Goal: Task Accomplishment & Management: Use online tool/utility

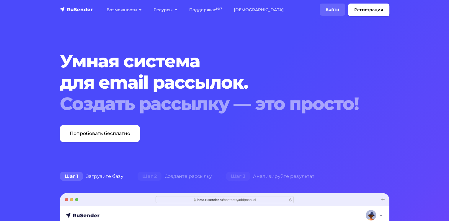
click at [332, 15] on link "Войти" at bounding box center [332, 10] width 25 height 12
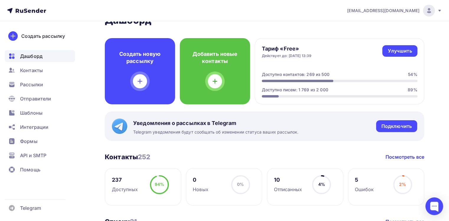
scroll to position [15, 0]
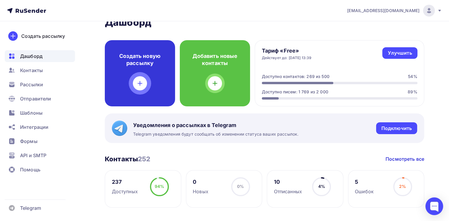
click at [154, 63] on h4 "Создать новую рассылку" at bounding box center [139, 60] width 51 height 14
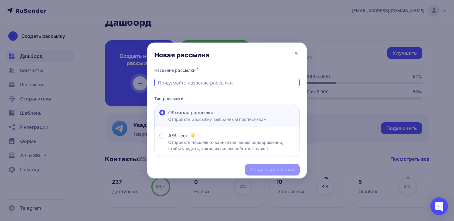
click at [193, 84] on input "text" at bounding box center [227, 82] width 139 height 7
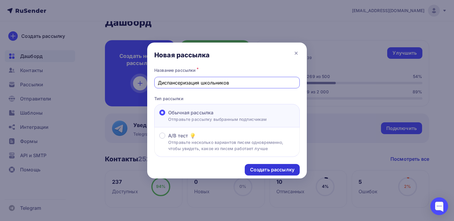
type input "Диспансеризация школьников"
click at [271, 165] on div "Создать рассылку" at bounding box center [272, 170] width 55 height 12
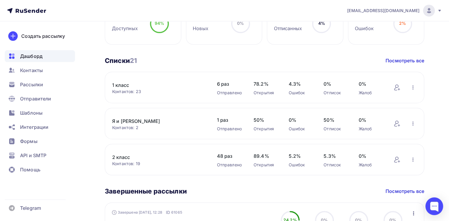
scroll to position [0, 0]
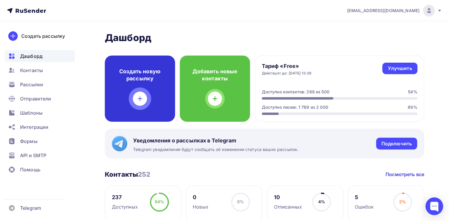
click at [143, 83] on div "Создать новую рассылку" at bounding box center [140, 89] width 70 height 66
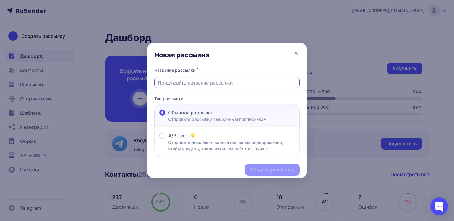
click at [188, 82] on input "text" at bounding box center [227, 82] width 139 height 7
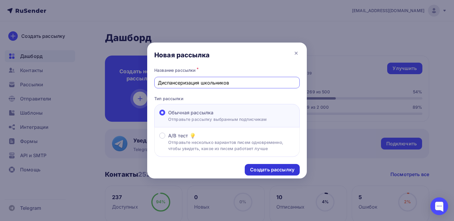
type input "Диспансеризация школьников"
click at [276, 167] on div "Создать рассылку" at bounding box center [272, 169] width 44 height 7
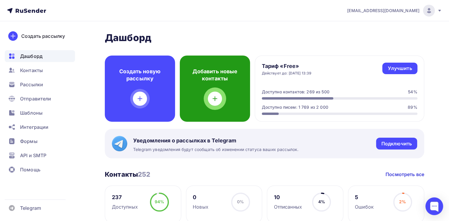
click at [194, 109] on div "Добавить новые контакты" at bounding box center [215, 89] width 70 height 66
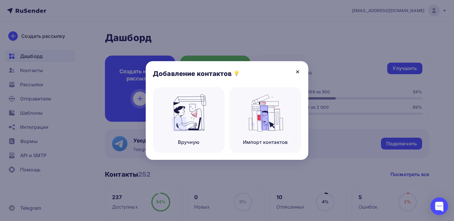
click at [298, 71] on icon at bounding box center [297, 72] width 2 height 2
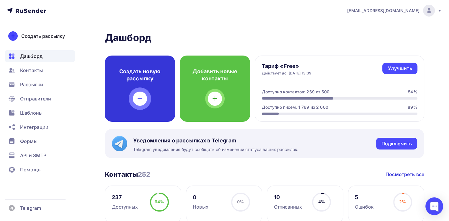
click at [137, 67] on div "Создать новую рассылку" at bounding box center [140, 89] width 70 height 66
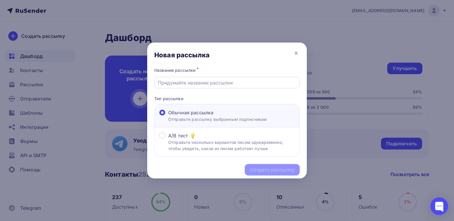
click at [180, 86] on div at bounding box center [226, 83] width 145 height 12
click at [183, 79] on input "text" at bounding box center [227, 82] width 139 height 7
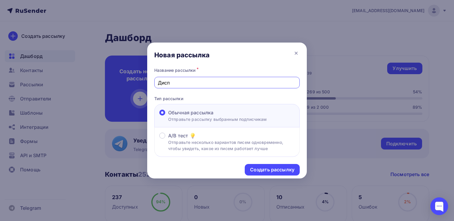
type input "Диспансеризация школьников"
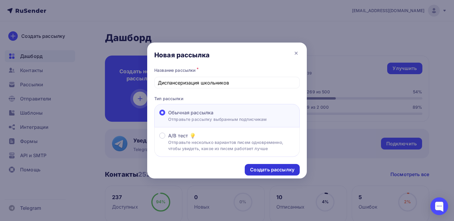
click at [280, 170] on div "Создать рассылку" at bounding box center [272, 169] width 44 height 7
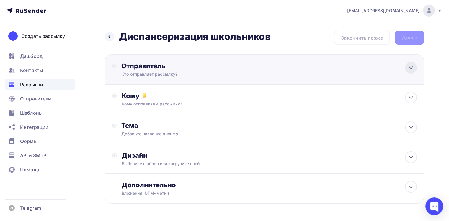
click at [412, 72] on div at bounding box center [411, 68] width 12 height 12
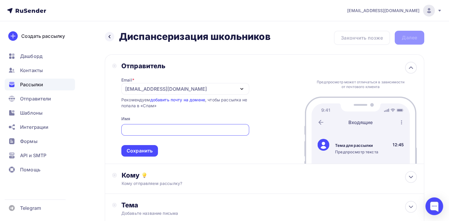
click at [243, 89] on icon "button" at bounding box center [241, 88] width 7 height 7
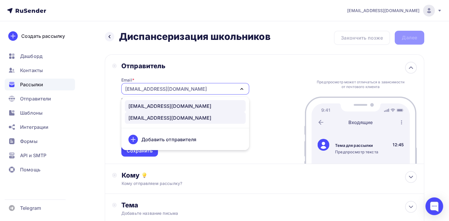
click at [219, 107] on div "[EMAIL_ADDRESS][DOMAIN_NAME]" at bounding box center [185, 105] width 114 height 7
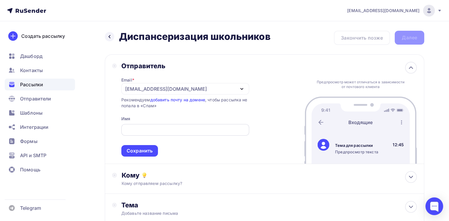
click at [198, 127] on input "text" at bounding box center [185, 129] width 121 height 7
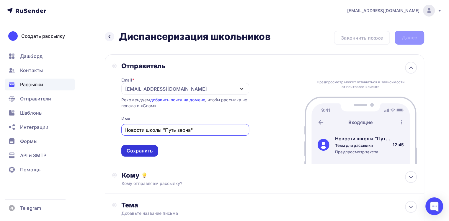
type input "Новости школы "Путь зерна""
click at [141, 152] on div "Сохранить" at bounding box center [140, 150] width 26 height 7
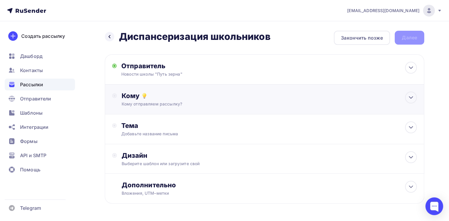
click at [416, 104] on div "Кому Кому отправляем рассылку? Списки получателей Выберите список Все списки id…" at bounding box center [269, 99] width 295 height 15
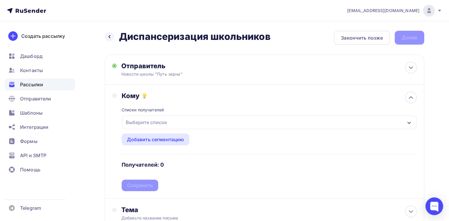
click at [266, 123] on div "Выберите список" at bounding box center [269, 122] width 295 height 14
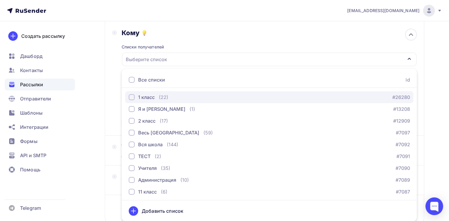
click at [215, 95] on div "1 класс (22) #26280" at bounding box center [269, 97] width 281 height 7
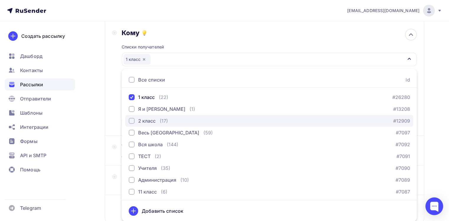
click at [161, 117] on div "(17)" at bounding box center [164, 120] width 8 height 7
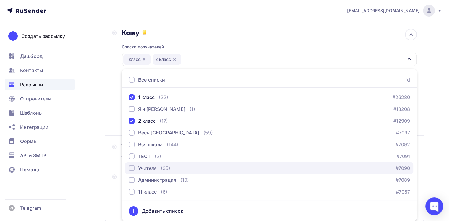
click at [152, 167] on div "Учителя" at bounding box center [147, 168] width 19 height 7
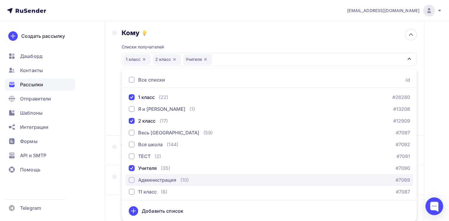
click at [153, 178] on div "Администрация" at bounding box center [157, 179] width 38 height 7
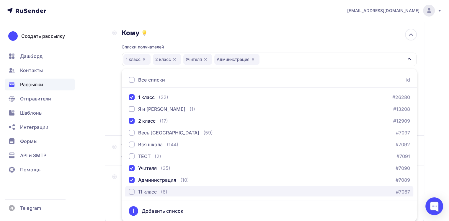
click at [152, 190] on div "11 класс" at bounding box center [147, 191] width 19 height 7
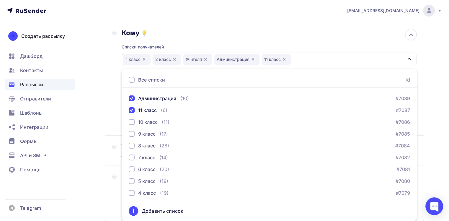
scroll to position [91, 0]
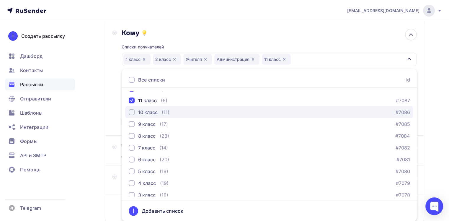
click at [146, 109] on div "10 класс" at bounding box center [147, 112] width 19 height 7
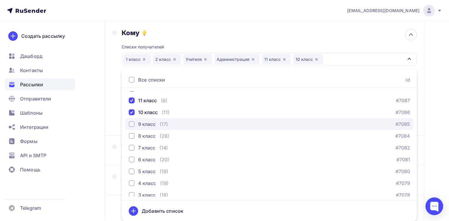
click at [141, 128] on button "9 класс (17) #7085" at bounding box center [269, 124] width 288 height 12
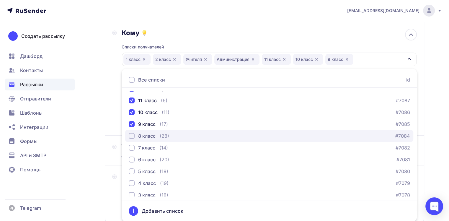
click at [140, 134] on div "8 класс" at bounding box center [146, 135] width 17 height 7
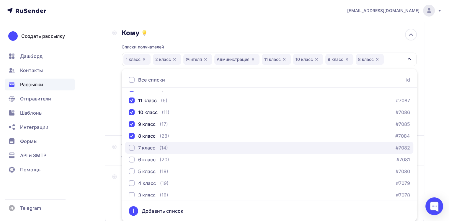
click at [140, 148] on div "7 класс" at bounding box center [146, 147] width 17 height 7
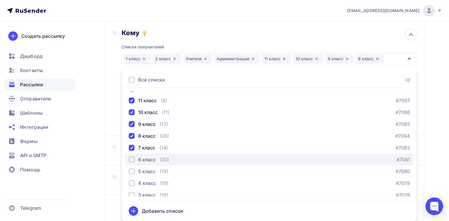
click at [142, 158] on div "6 класс" at bounding box center [146, 159] width 17 height 7
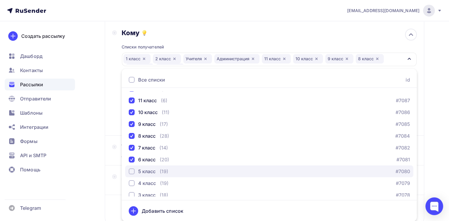
click at [141, 173] on div "5 класс" at bounding box center [146, 171] width 17 height 7
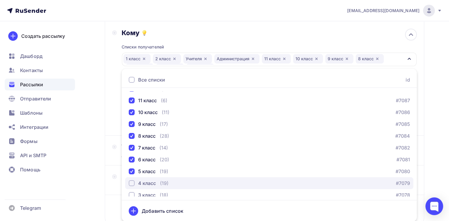
click at [140, 187] on button "4 класс (19) #7079" at bounding box center [269, 183] width 288 height 12
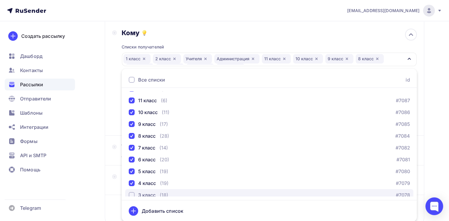
click at [140, 192] on div "3 класс" at bounding box center [146, 194] width 17 height 7
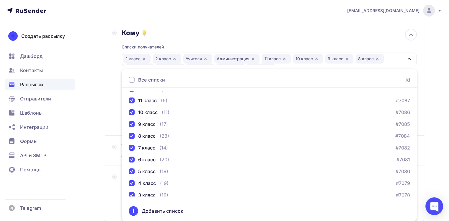
scroll to position [143, 0]
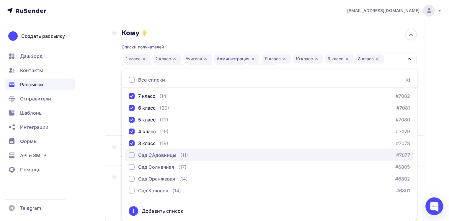
click at [147, 154] on div "Сад САдовницы" at bounding box center [157, 155] width 38 height 7
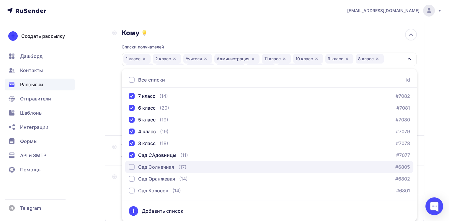
click at [146, 164] on div "Сад Солнечная" at bounding box center [156, 166] width 36 height 7
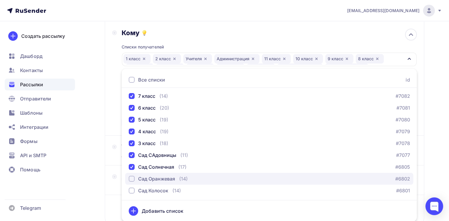
click at [143, 173] on button "Сад Оранжевая (14) #6802" at bounding box center [269, 179] width 288 height 12
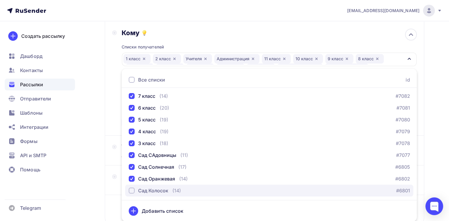
click at [143, 185] on button "Сад Колосок (14) #6801" at bounding box center [269, 191] width 288 height 12
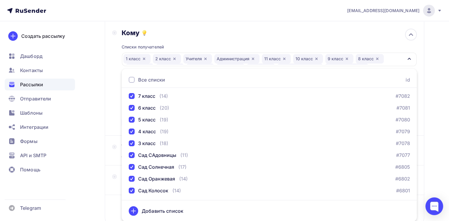
click at [72, 183] on div "Создать рассылку Дашборд Контакты Рассылки Отправители Шаблоны Интеграции Формы…" at bounding box center [40, 121] width 80 height 200
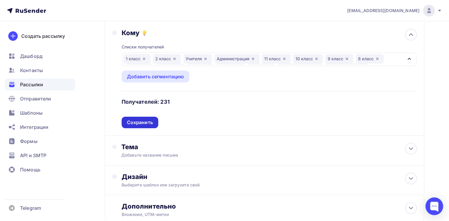
click at [141, 126] on div "Сохранить" at bounding box center [140, 123] width 37 height 12
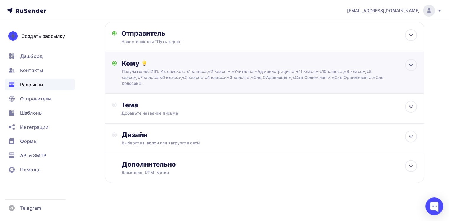
scroll to position [32, 0]
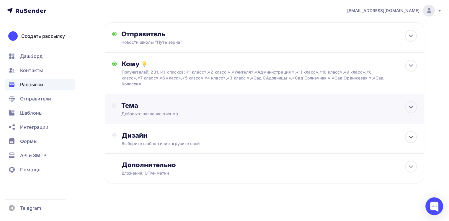
click at [199, 105] on div "Тема" at bounding box center [179, 105] width 117 height 8
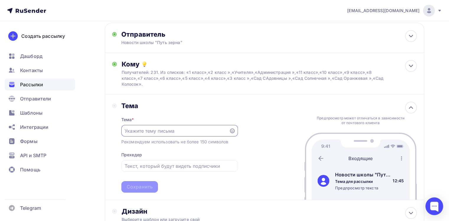
scroll to position [0, 0]
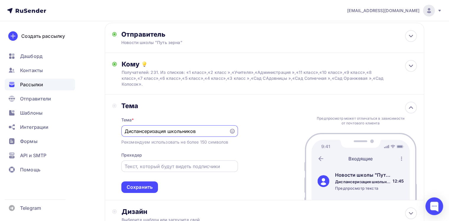
type input "Диспансеризация школьников"
click at [153, 168] on input "text" at bounding box center [180, 166] width 110 height 7
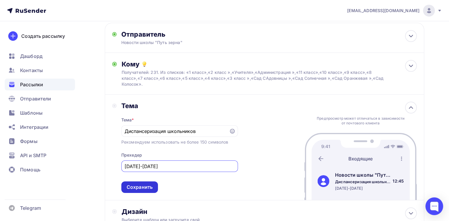
type input "2025-2026"
click at [139, 186] on div "Сохранить" at bounding box center [140, 187] width 26 height 7
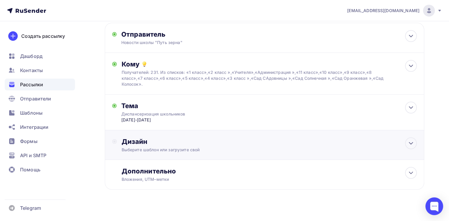
click at [197, 152] on div "Дизайн Выберите шаблон или загрузите свой" at bounding box center [264, 148] width 305 height 22
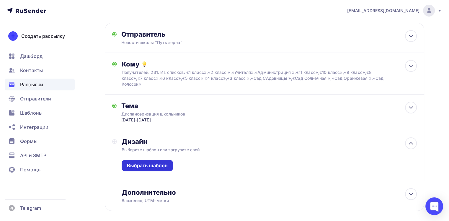
click at [165, 166] on div "Выбрать шаблон" at bounding box center [147, 165] width 41 height 7
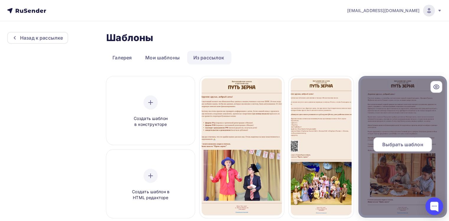
click at [401, 114] on div at bounding box center [403, 147] width 89 height 142
click at [395, 140] on div "Выбрать шаблон" at bounding box center [403, 144] width 58 height 14
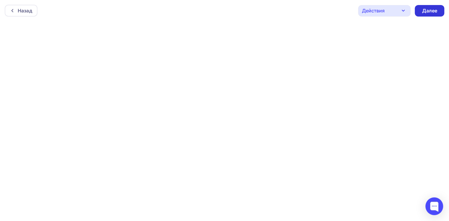
click at [427, 8] on div "Далее" at bounding box center [429, 10] width 15 height 7
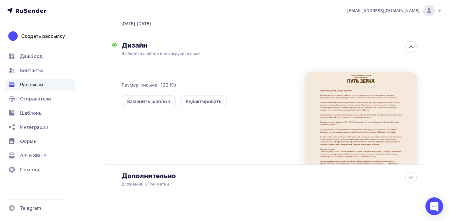
scroll to position [139, 0]
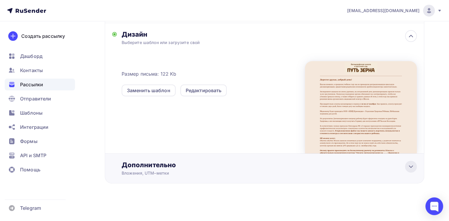
click at [408, 171] on div at bounding box center [411, 167] width 12 height 12
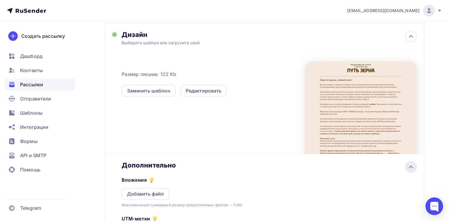
scroll to position [0, 0]
click at [156, 195] on div "Добавить файл" at bounding box center [145, 193] width 37 height 7
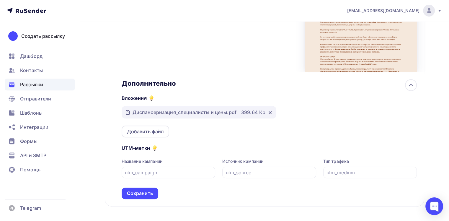
scroll to position [243, 0]
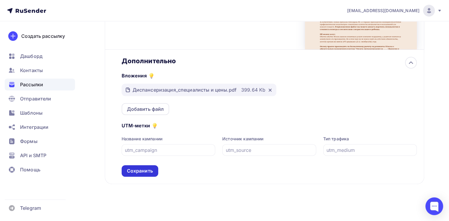
click at [149, 168] on div "Сохранить" at bounding box center [140, 170] width 26 height 7
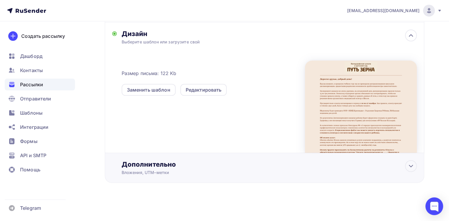
scroll to position [139, 0]
click at [408, 166] on icon at bounding box center [411, 166] width 7 height 7
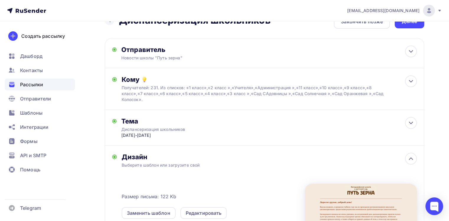
scroll to position [0, 0]
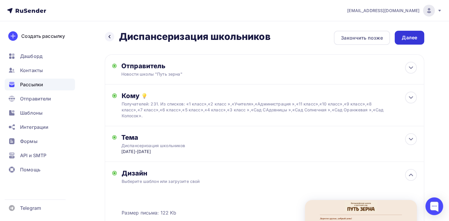
click at [415, 38] on div "Далее" at bounding box center [409, 37] width 15 height 7
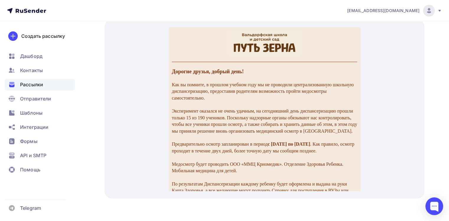
drag, startPoint x: 357, startPoint y: 54, endPoint x: 529, endPoint y: 33, distance: 172.9
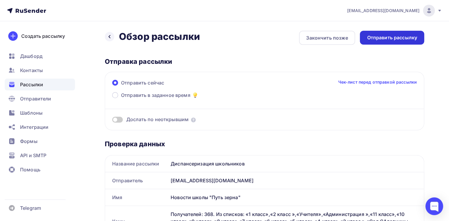
click at [401, 36] on div "Отправить рассылку" at bounding box center [392, 37] width 50 height 7
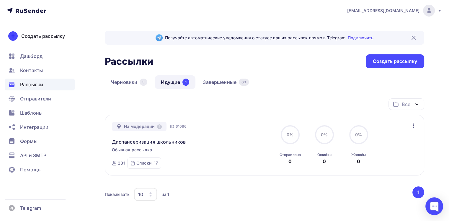
drag, startPoint x: 421, startPoint y: 167, endPoint x: 417, endPoint y: 167, distance: 3.2
click at [421, 167] on div "На модерации ID 61086 Диспансеризация школьников Обычная рассылка Отправка ID 6…" at bounding box center [265, 145] width 320 height 61
click at [15, 180] on div "Создать рассылку Дашборд Контакты Рассылки Отправители Шаблоны Интеграции Формы…" at bounding box center [40, 121] width 80 height 200
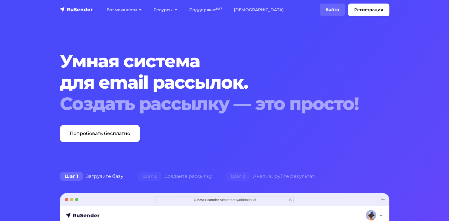
click at [332, 9] on link "Войти" at bounding box center [332, 10] width 25 height 12
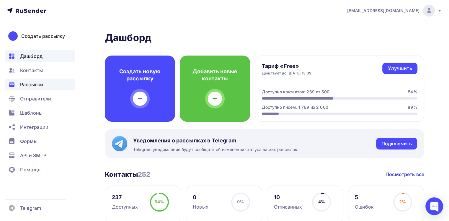
click at [36, 88] on div "Рассылки" at bounding box center [40, 85] width 70 height 12
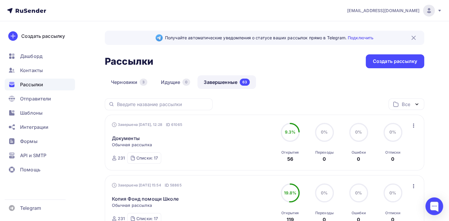
click at [218, 83] on link "Завершенные 63" at bounding box center [227, 82] width 58 height 14
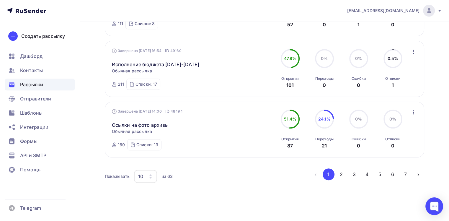
scroll to position [567, 0]
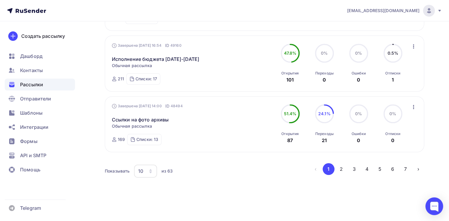
click at [149, 174] on div "10" at bounding box center [145, 171] width 23 height 13
click at [149, 152] on div "100" at bounding box center [169, 150] width 57 height 7
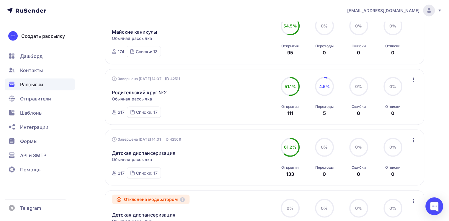
scroll to position [1220, 0]
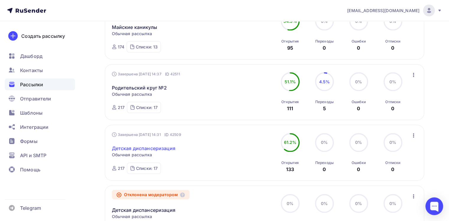
click at [156, 145] on link "Детская диспансеризация" at bounding box center [144, 148] width 64 height 7
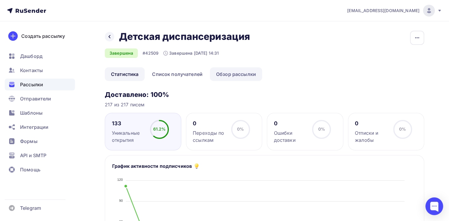
click at [242, 73] on link "Обзор рассылки" at bounding box center [236, 74] width 52 height 14
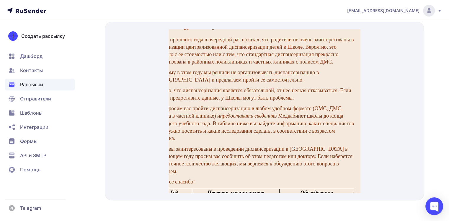
scroll to position [78, 23]
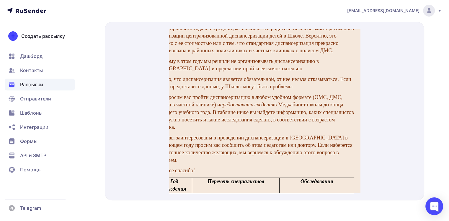
drag, startPoint x: 175, startPoint y: 100, endPoint x: 336, endPoint y: 153, distance: 169.8
copy div "Опыт прошлого года в очередной раз показал, что родители не очень заинтересован…"
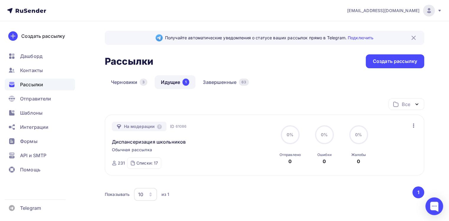
click at [172, 83] on link "Идущие 1" at bounding box center [175, 82] width 41 height 14
click at [153, 142] on link "Диспансеризация школьников" at bounding box center [149, 141] width 74 height 7
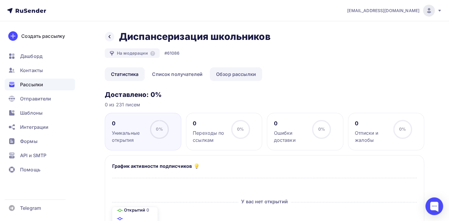
click at [232, 74] on link "Обзор рассылки" at bounding box center [236, 74] width 52 height 14
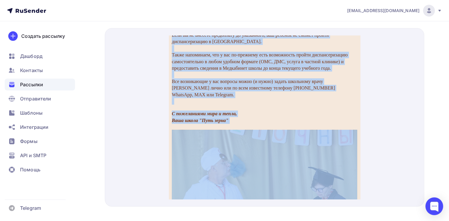
scroll to position [311, 0]
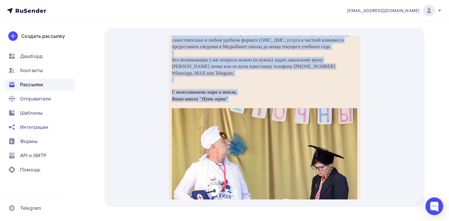
drag, startPoint x: 173, startPoint y: 73, endPoint x: 287, endPoint y: 122, distance: 124.4
copy td "Дорогие друзья, добрый день! Как вы помните, в прошлом учебном году мы не прово…"
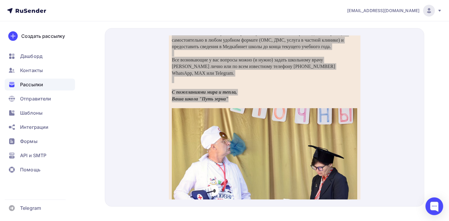
click at [32, 26] on div "Создать рассылку Дашборд Контакты Рассылки Отправители Шаблоны Интеграции Формы…" at bounding box center [40, 121] width 80 height 200
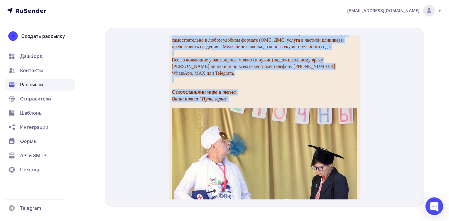
click at [261, 69] on p "Все возникающие у вас вопросы можно (и нужно) задать школьному врачу Наталье Ми…" at bounding box center [265, 60] width 186 height 20
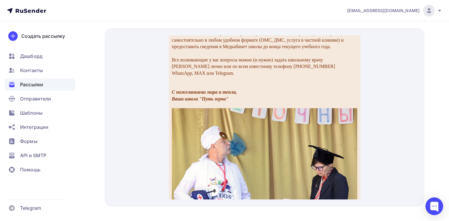
click at [401, 164] on div at bounding box center [265, 117] width 320 height 178
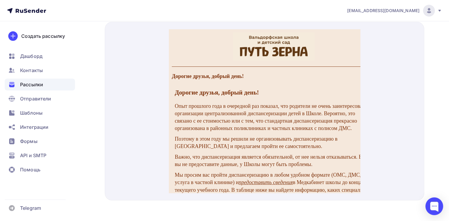
scroll to position [78, 23]
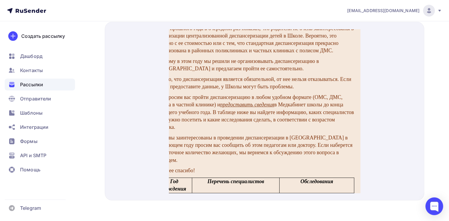
click at [274, 91] on p "Мы просим вас пройти диспансеризацию в любом удобном формате (ОМС, ДМС, услуга …" at bounding box center [255, 105] width 198 height 37
